Goal: Check status: Check status

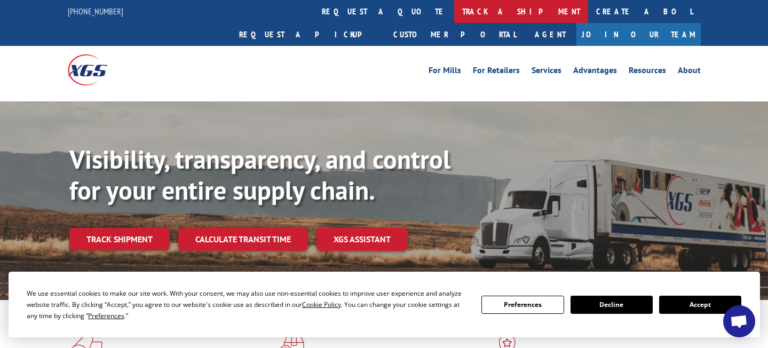
click at [454, 11] on link "track a shipment" at bounding box center [521, 11] width 134 height 23
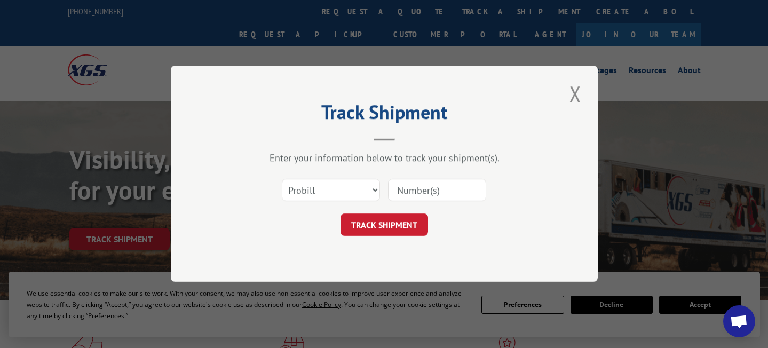
click at [446, 193] on input at bounding box center [437, 190] width 98 height 22
type input "60113"
click at [399, 228] on button "TRACK SHIPMENT" at bounding box center [385, 225] width 88 height 22
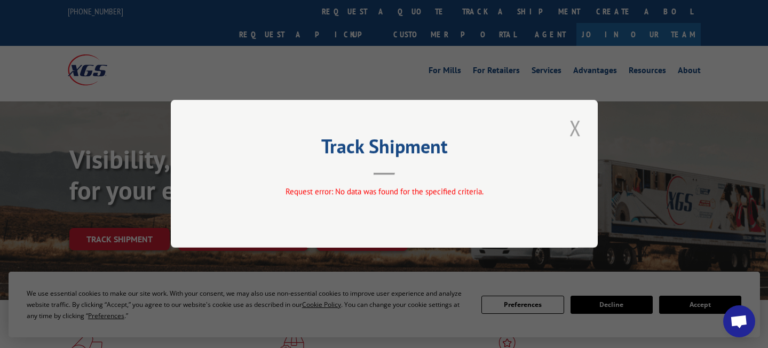
click at [576, 128] on button "Close modal" at bounding box center [575, 127] width 18 height 29
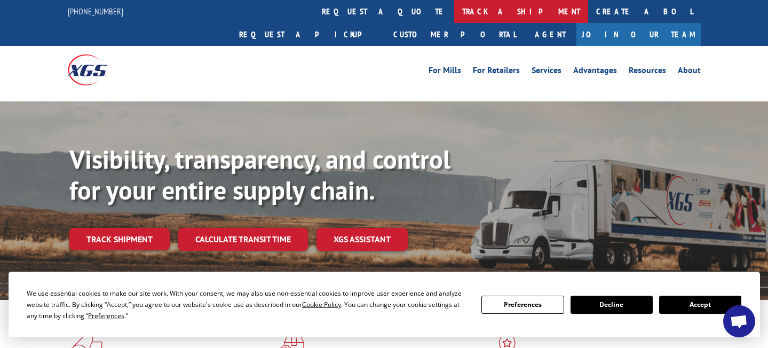
click at [454, 11] on link "track a shipment" at bounding box center [521, 11] width 134 height 23
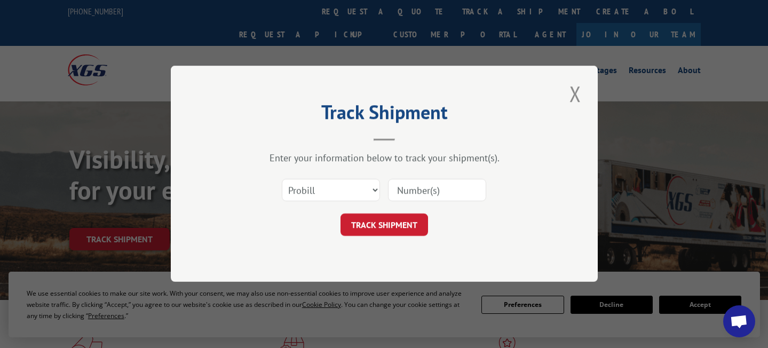
click at [415, 192] on input at bounding box center [437, 190] width 98 height 22
type input "60113"
click at [407, 223] on button "TRACK SHIPMENT" at bounding box center [385, 225] width 88 height 22
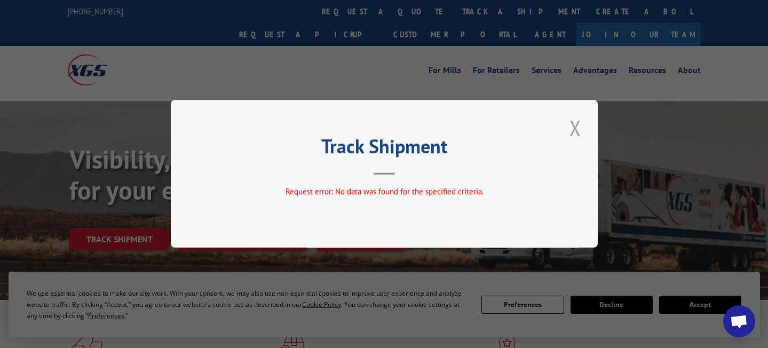
click at [572, 128] on button "Close modal" at bounding box center [575, 127] width 18 height 29
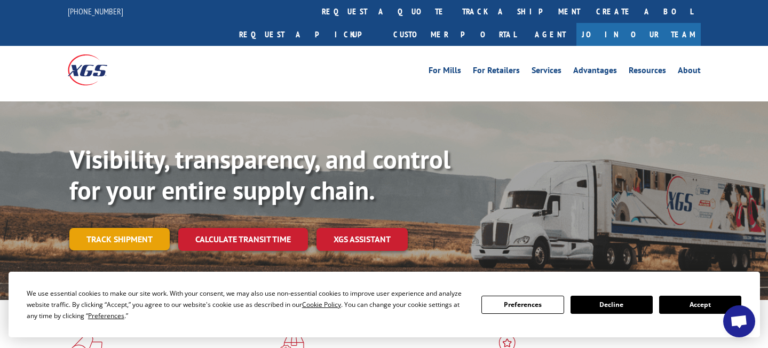
click at [125, 228] on link "Track shipment" at bounding box center [119, 239] width 100 height 22
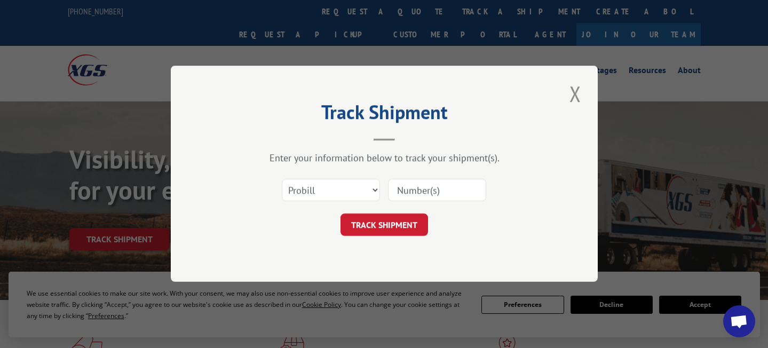
click at [424, 196] on input at bounding box center [437, 190] width 98 height 22
type input "17462663"
click at [399, 218] on button "TRACK SHIPMENT" at bounding box center [385, 225] width 88 height 22
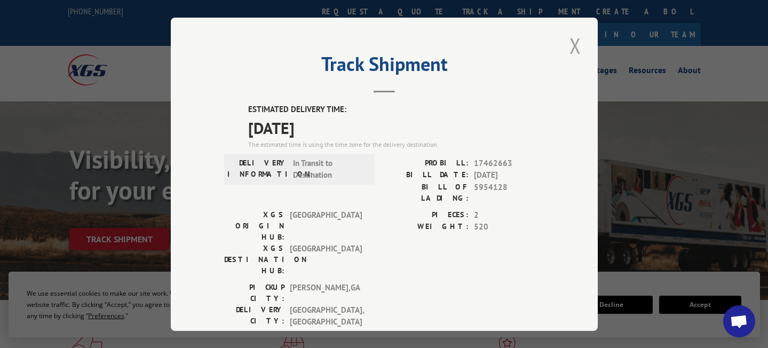
click at [573, 44] on button "Close modal" at bounding box center [575, 45] width 18 height 29
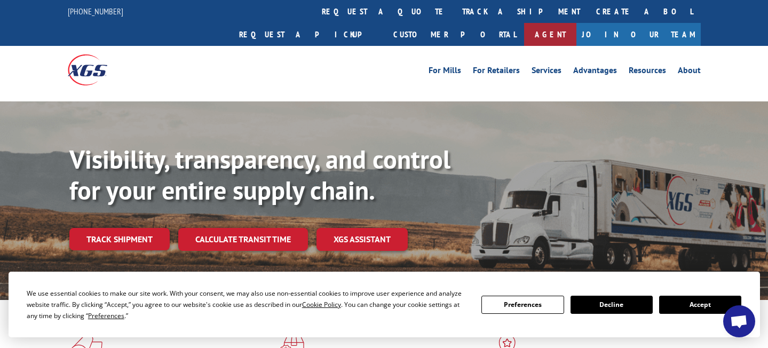
click at [577, 23] on link "Agent" at bounding box center [550, 34] width 52 height 23
